Goal: Task Accomplishment & Management: Manage account settings

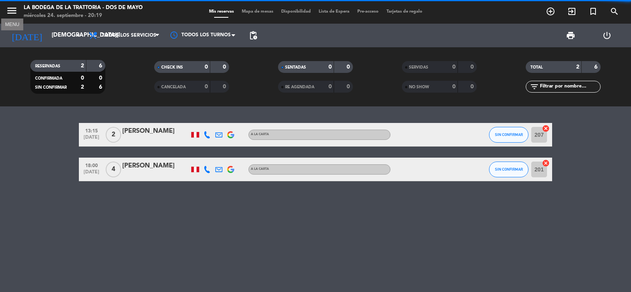
click at [14, 15] on icon "menu" at bounding box center [12, 11] width 12 height 12
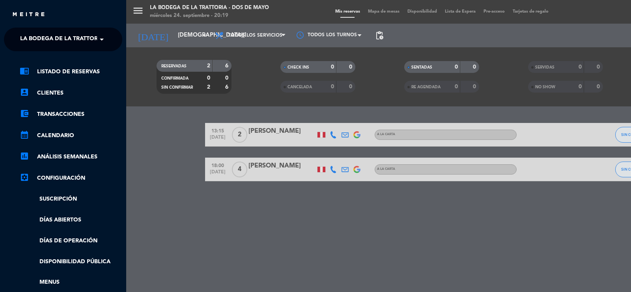
click at [97, 43] on span at bounding box center [103, 39] width 13 height 17
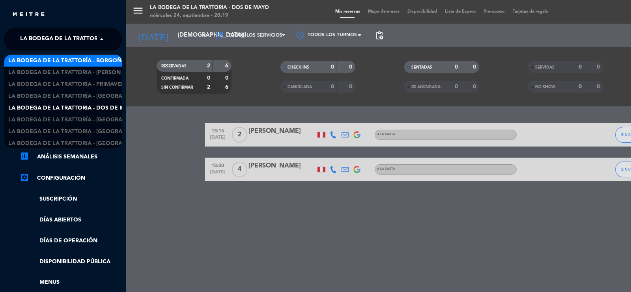
click at [96, 62] on span "La Bodega de la Trattoría - Borgoño" at bounding box center [67, 60] width 118 height 9
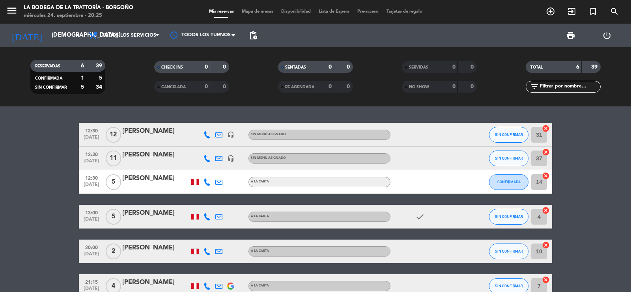
click at [30, 209] on bookings-row "12:30 [DATE] [PERSON_NAME] headset_mic Sin menú asignado SIN CONFIRMAR 31 cance…" at bounding box center [315, 210] width 631 height 175
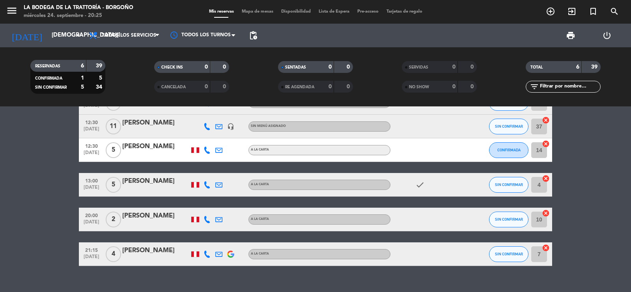
scroll to position [45, 0]
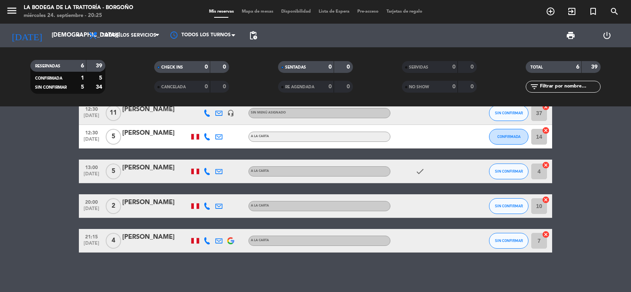
click at [5, 12] on div "menu La Bodega de la Trattoría - [PERSON_NAME] [DATE] 24. septiembre - 20:25" at bounding box center [79, 12] width 158 height 19
click at [10, 11] on icon "menu" at bounding box center [12, 11] width 12 height 12
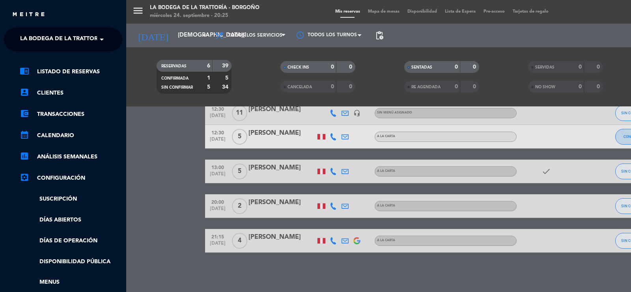
click at [98, 35] on span at bounding box center [103, 39] width 13 height 17
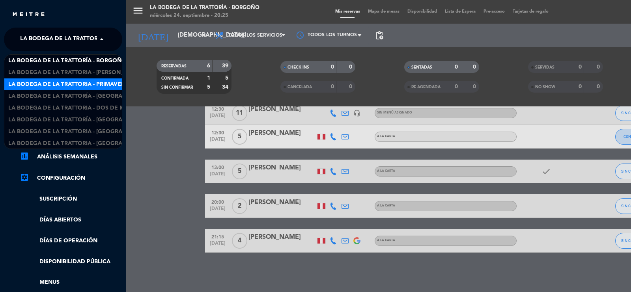
click at [110, 79] on div "La Bodega de la Trattoria - Primavera" at bounding box center [62, 84] width 117 height 12
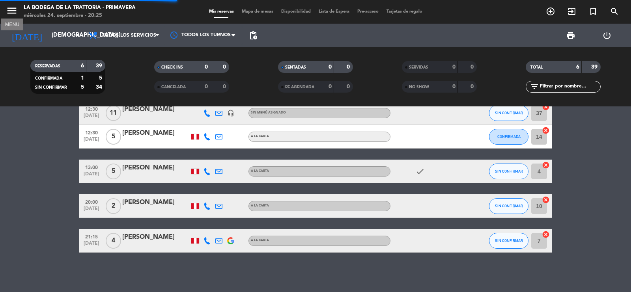
click at [13, 10] on icon "menu" at bounding box center [12, 11] width 12 height 12
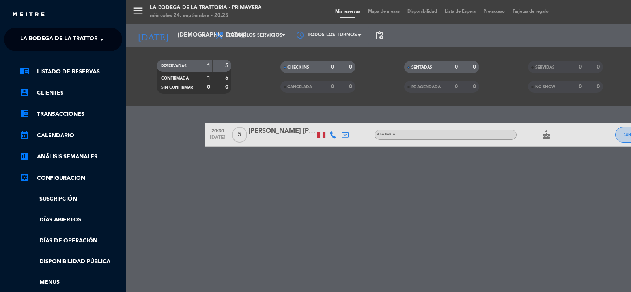
click at [80, 41] on span "La Bodega de la Trattoria - Primavera" at bounding box center [80, 39] width 120 height 17
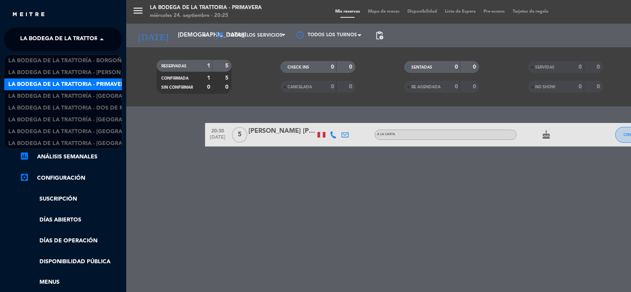
scroll to position [13, 0]
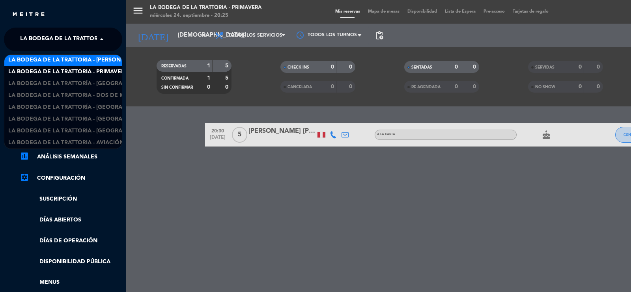
click at [101, 61] on span "La Bodega de la Trattoria - [PERSON_NAME]" at bounding box center [75, 60] width 134 height 9
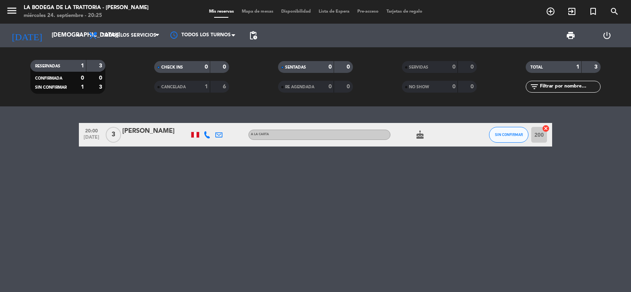
click at [35, 160] on div "20:00 [DATE] 3 [PERSON_NAME] A la carta cake SIN CONFIRMAR 200 cancel" at bounding box center [315, 199] width 631 height 186
click at [13, 11] on icon "menu" at bounding box center [12, 11] width 12 height 12
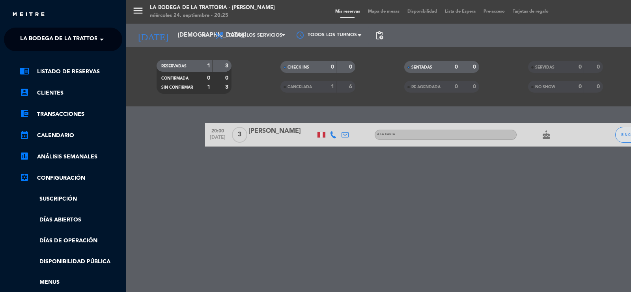
click at [83, 40] on span "La Bodega de la Trattoria - [PERSON_NAME]" at bounding box center [87, 39] width 134 height 17
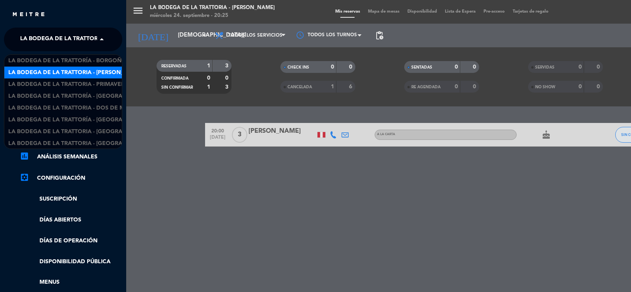
scroll to position [12, 0]
click at [93, 74] on span "La Bodega de la Trattoria - Primavera" at bounding box center [68, 72] width 120 height 9
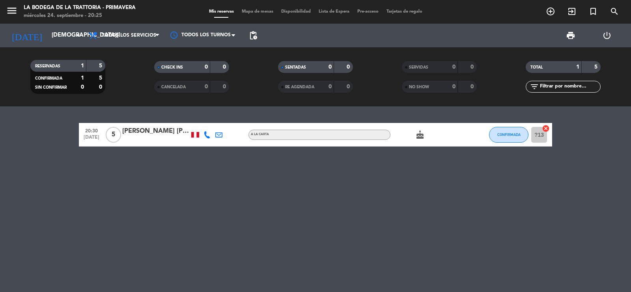
click at [30, 186] on div "20:30 [DATE] 5 [PERSON_NAME] [PERSON_NAME] A la carta cake CONFIRMADA ?13 cancel" at bounding box center [315, 199] width 631 height 186
click at [15, 9] on icon "menu" at bounding box center [12, 11] width 12 height 12
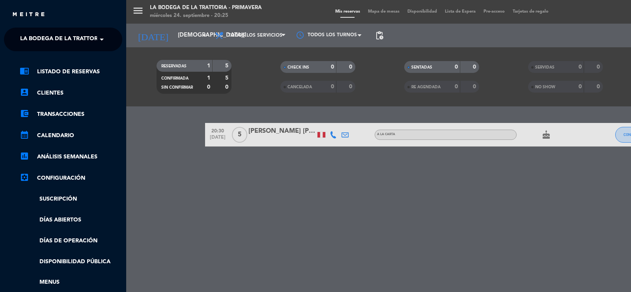
click at [79, 44] on span "La Bodega de la Trattoria - Primavera" at bounding box center [80, 39] width 120 height 17
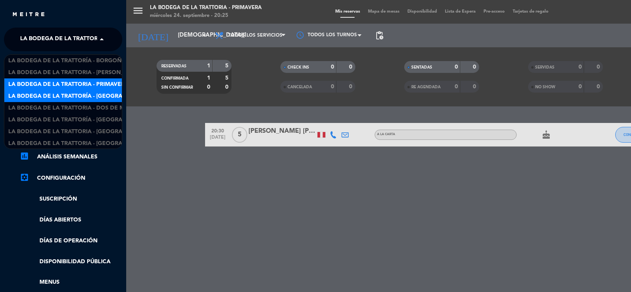
scroll to position [13, 0]
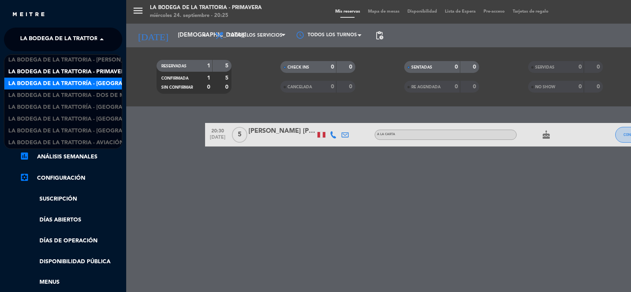
click at [87, 89] on div "La Bodega de la Trattoría - [GEOGRAPHIC_DATA]" at bounding box center [62, 84] width 117 height 12
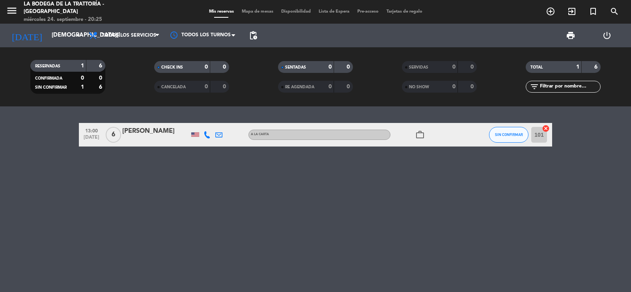
click at [70, 154] on div "13:00 [DATE] 6 [PERSON_NAME] A la carta work_outline SIN CONFIRMAR 101 cancel" at bounding box center [315, 199] width 631 height 186
click at [10, 9] on icon "menu" at bounding box center [12, 11] width 12 height 12
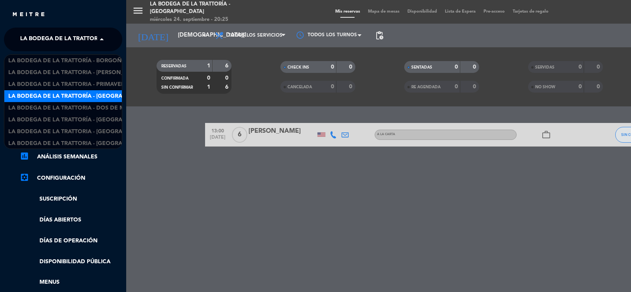
click at [73, 38] on span "La Bodega de la Trattoría - [GEOGRAPHIC_DATA]" at bounding box center [93, 39] width 146 height 17
click at [95, 95] on span "La Bodega de la Trattoria - Dos de Mayo" at bounding box center [72, 95] width 128 height 9
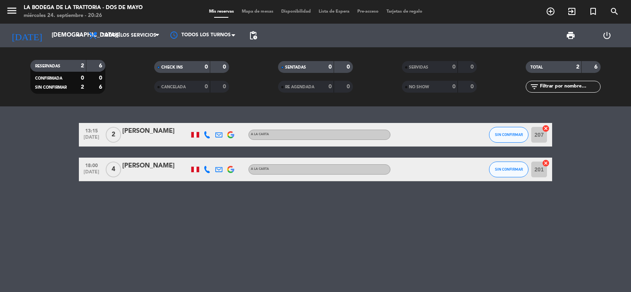
click at [42, 221] on div "13:15 [DATE] 2 [PERSON_NAME] A la carta SIN CONFIRMAR 207 cancel 18:00 [DATE] […" at bounding box center [315, 199] width 631 height 186
click at [11, 11] on icon "menu" at bounding box center [12, 11] width 12 height 12
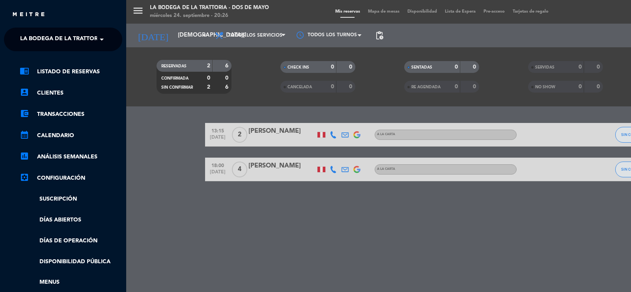
click at [84, 38] on span "La Bodega de la Trattoria - Dos de Mayo" at bounding box center [84, 39] width 128 height 17
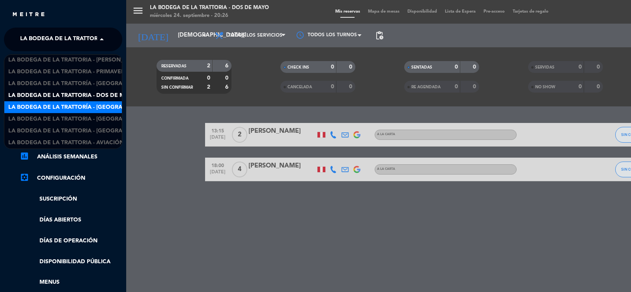
click at [89, 105] on span "La Bodega de la Trattoría - [GEOGRAPHIC_DATA][PERSON_NAME]" at bounding box center [104, 107] width 192 height 9
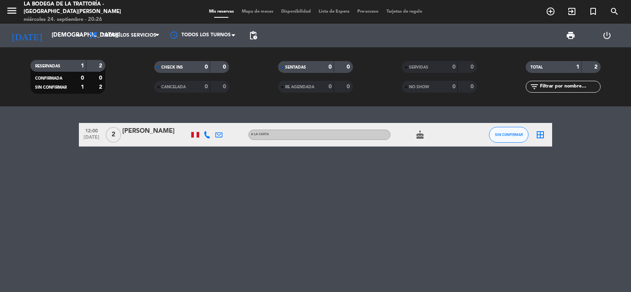
drag, startPoint x: 50, startPoint y: 193, endPoint x: 52, endPoint y: 176, distance: 17.9
click at [50, 193] on div "12:00 [DATE] 2 [PERSON_NAME] A la carta cake SIN CONFIRMAR border_all" at bounding box center [315, 199] width 631 height 186
click at [11, 13] on icon "menu" at bounding box center [12, 11] width 12 height 12
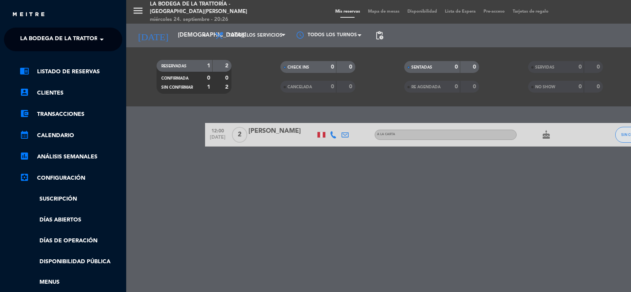
click at [100, 37] on span at bounding box center [103, 39] width 13 height 17
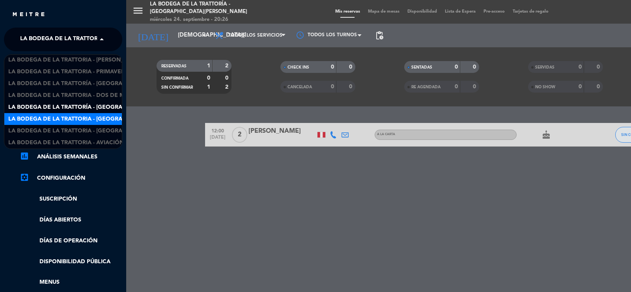
click at [98, 118] on span "La Bodega de la Trattoria - [GEOGRAPHIC_DATA]" at bounding box center [81, 119] width 146 height 9
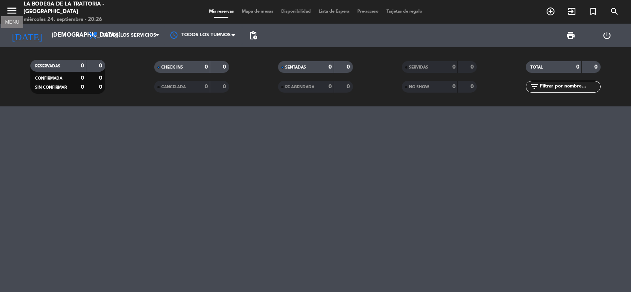
click at [12, 10] on icon "menu" at bounding box center [12, 11] width 12 height 12
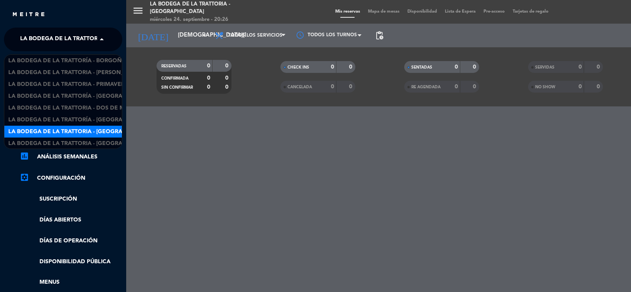
click at [86, 42] on span "La Bodega de la Trattoria - [GEOGRAPHIC_DATA]" at bounding box center [93, 39] width 146 height 17
click at [99, 128] on span "La Bodega de la Trattoria - [GEOGRAPHIC_DATA][PERSON_NAME]" at bounding box center [104, 130] width 192 height 9
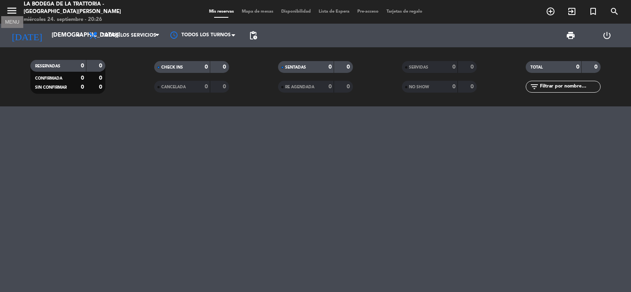
drag, startPoint x: 6, startPoint y: 7, endPoint x: 33, endPoint y: 20, distance: 30.3
click at [6, 8] on icon "menu" at bounding box center [12, 11] width 12 height 12
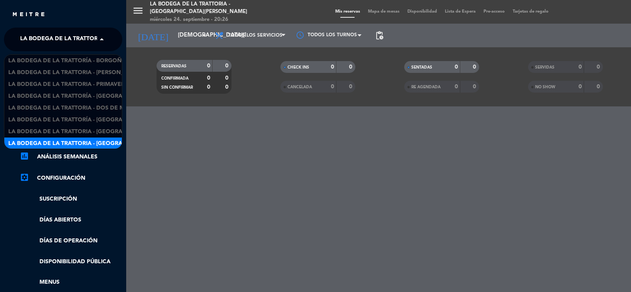
click at [89, 45] on span "La Bodega de la Trattoria - [GEOGRAPHIC_DATA][PERSON_NAME]" at bounding box center [116, 39] width 192 height 17
click at [107, 139] on span "La Bodega de la Trattoria - Aviación" at bounding box center [65, 142] width 115 height 9
